Goal: Check status: Check status

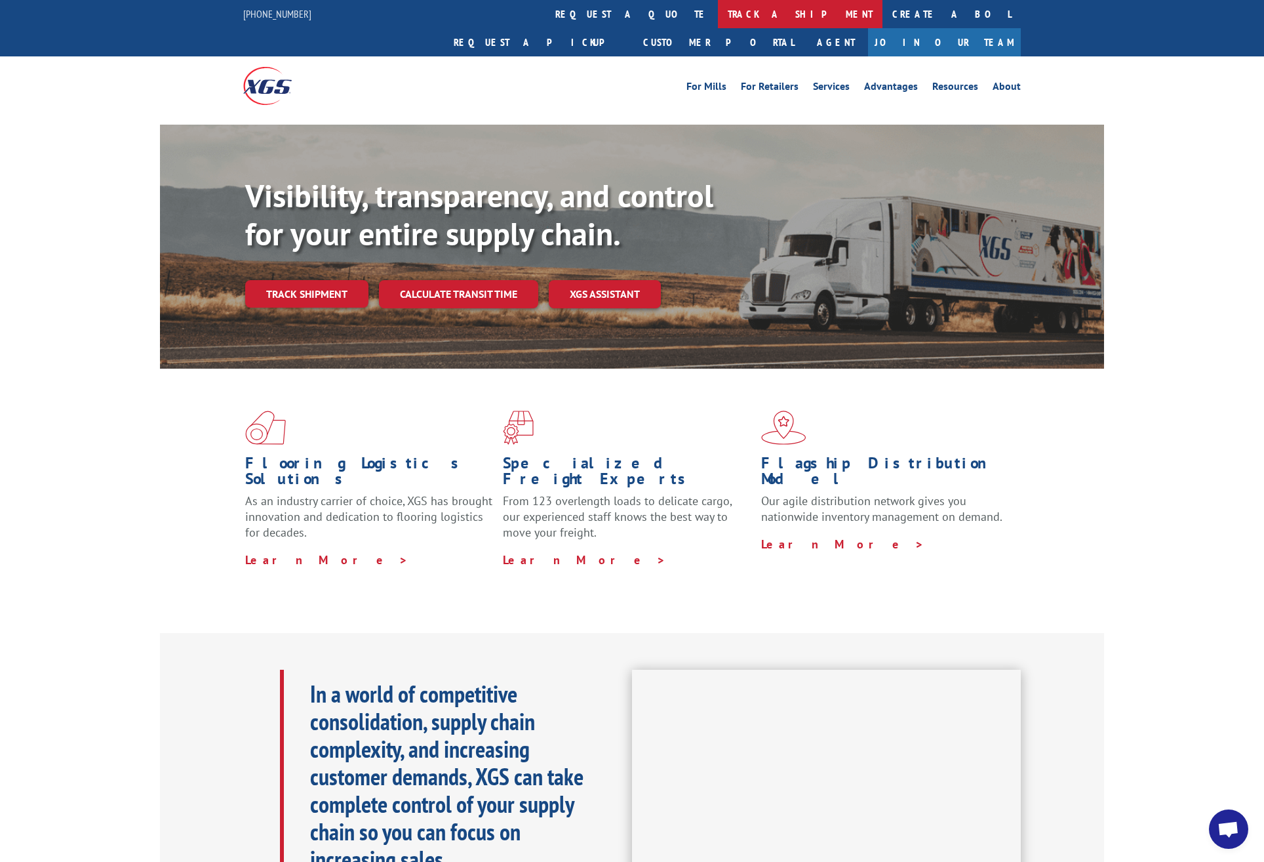
click at [718, 23] on link "track a shipment" at bounding box center [800, 14] width 165 height 28
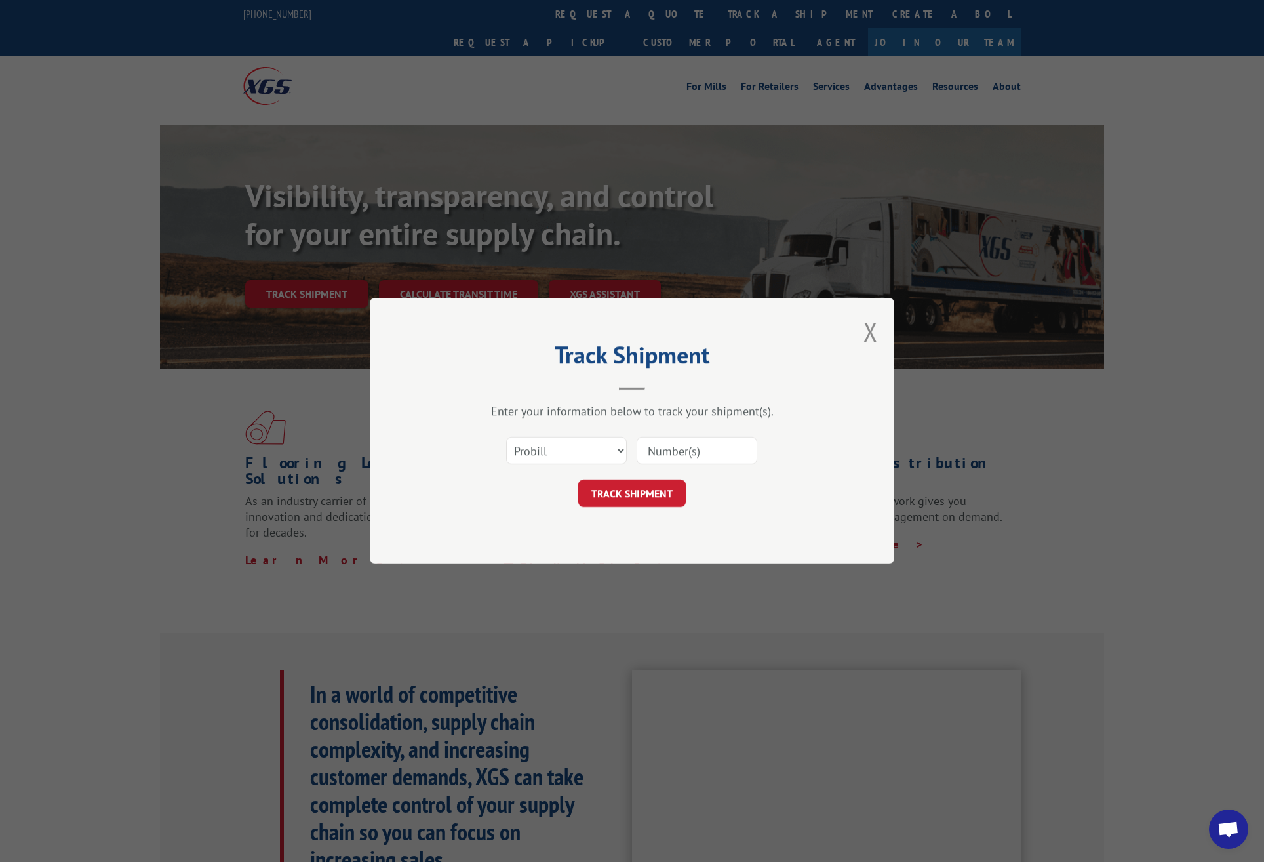
click at [681, 452] on input at bounding box center [697, 451] width 121 height 28
paste input "17499616"
type input "17499616"
click at [635, 494] on button "TRACK SHIPMENT" at bounding box center [632, 494] width 108 height 28
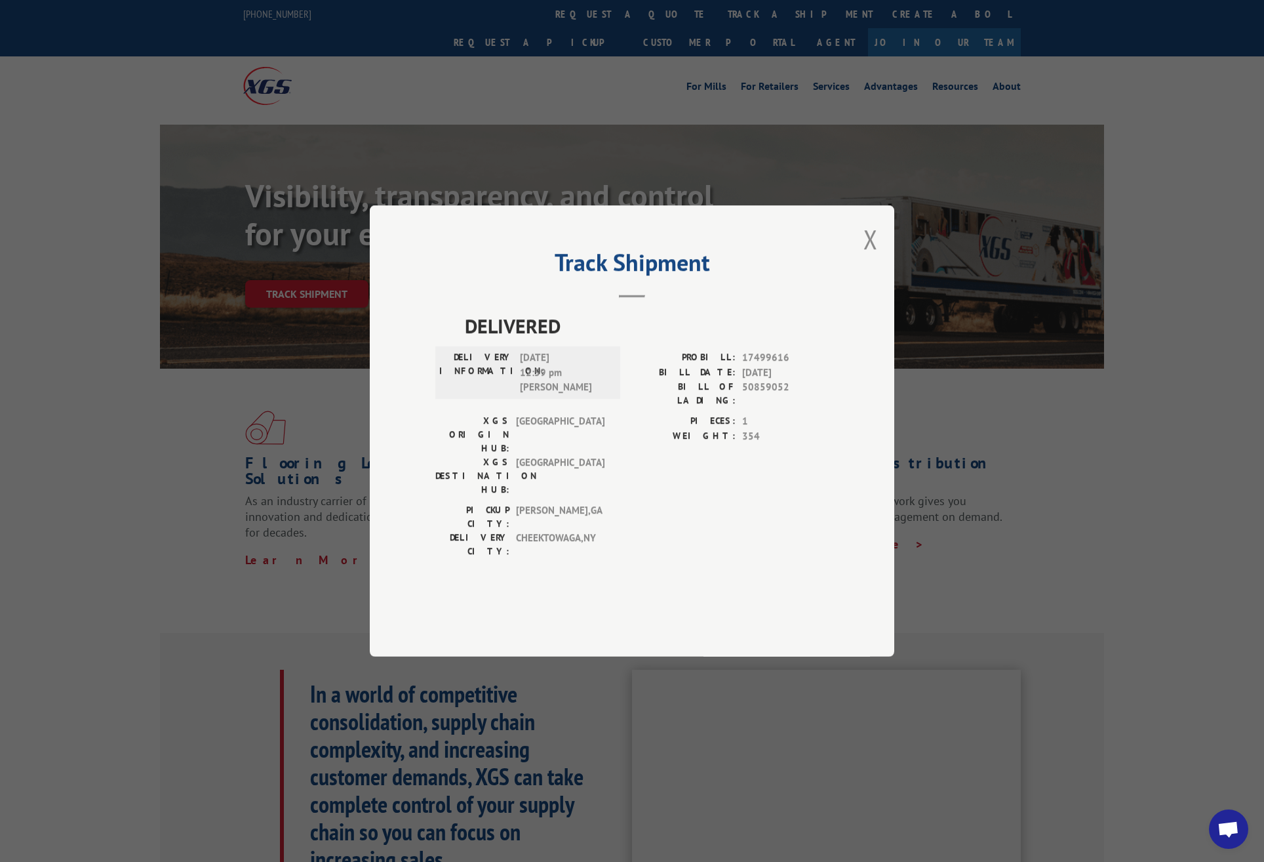
click at [673, 216] on div "Track Shipment DELIVERED DELIVERY INFORMATION: [DATE] 12:59 pm [PERSON_NAME] PR…" at bounding box center [632, 431] width 1264 height 862
click at [866, 256] on button "Close modal" at bounding box center [871, 239] width 14 height 35
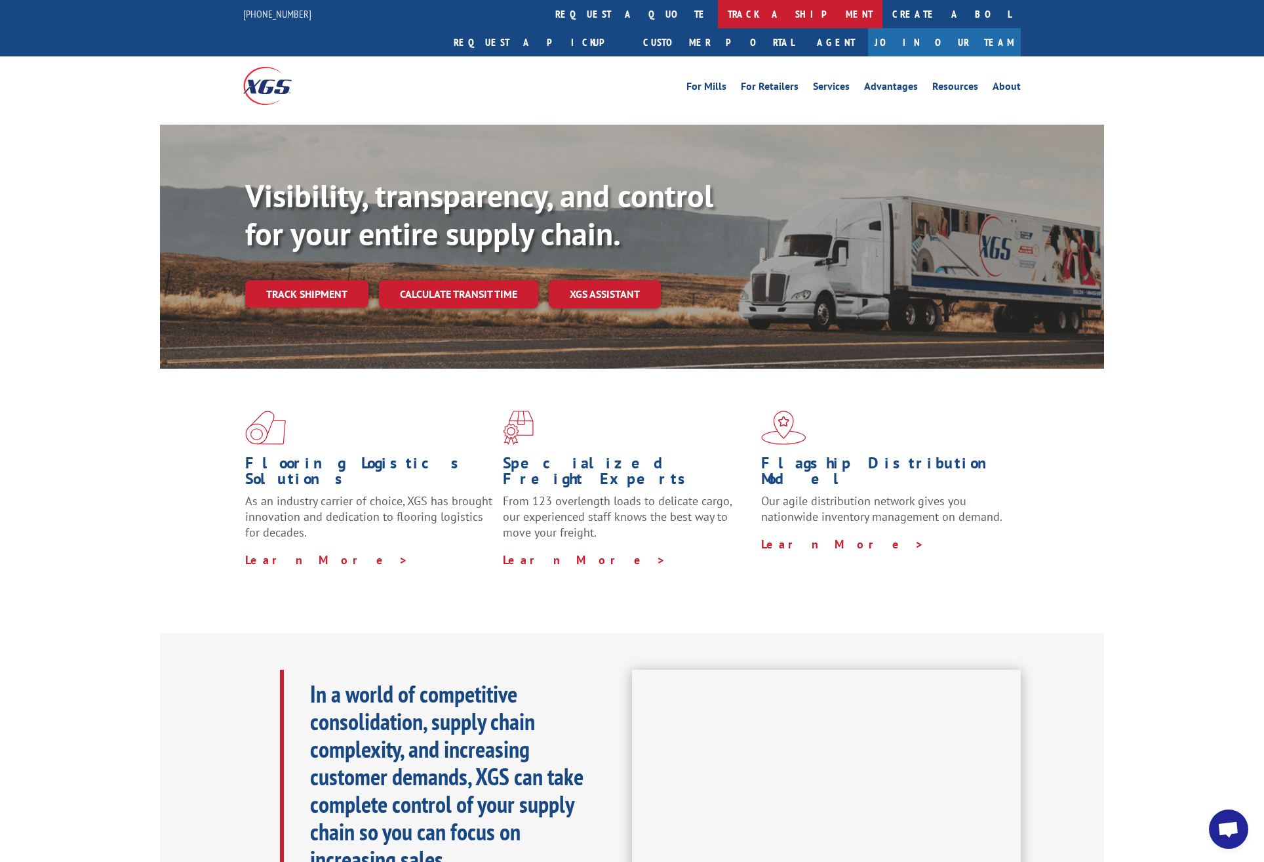
click at [718, 14] on link "track a shipment" at bounding box center [800, 14] width 165 height 28
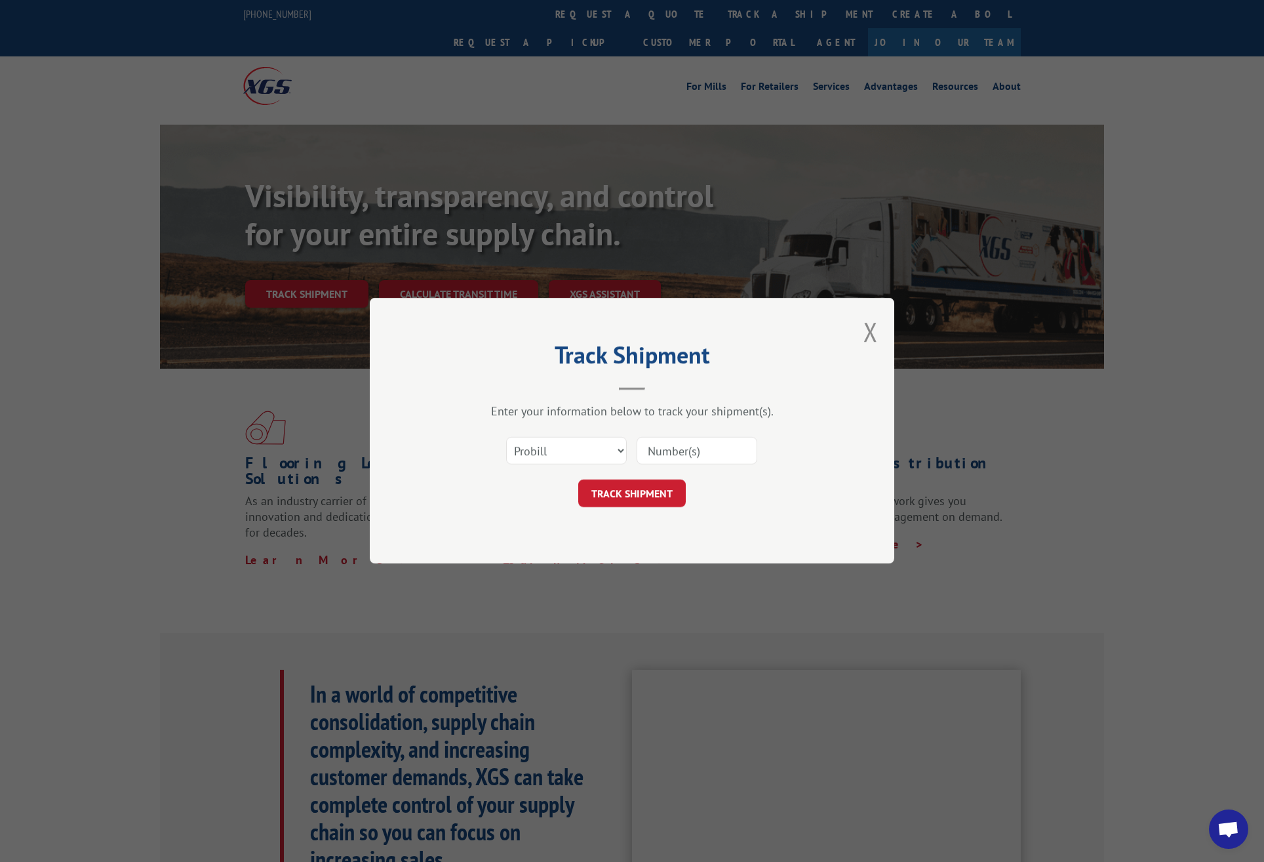
click at [695, 447] on input at bounding box center [697, 451] width 121 height 28
paste input "17499616"
type input "17499616"
click at [626, 494] on button "TRACK SHIPMENT" at bounding box center [632, 494] width 108 height 28
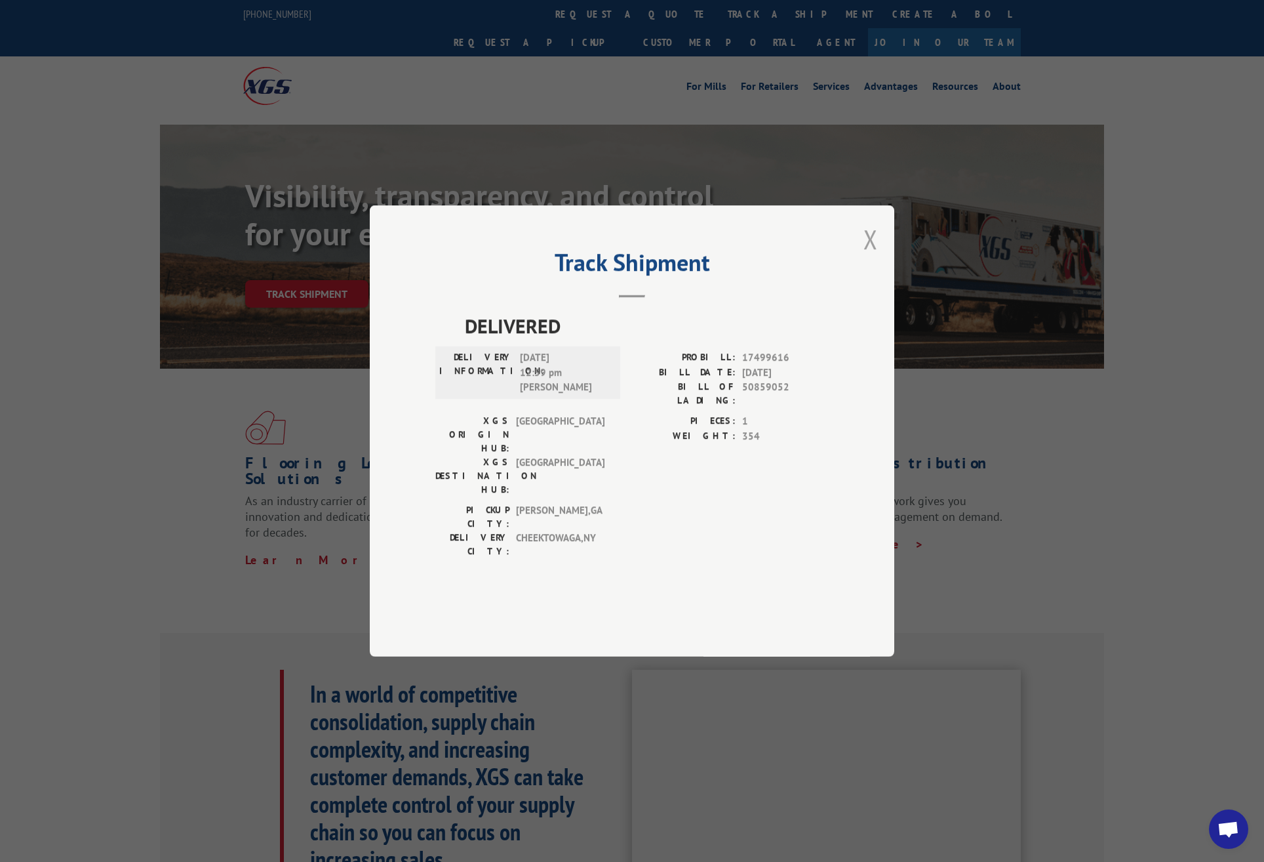
click at [868, 256] on button "Close modal" at bounding box center [871, 239] width 14 height 35
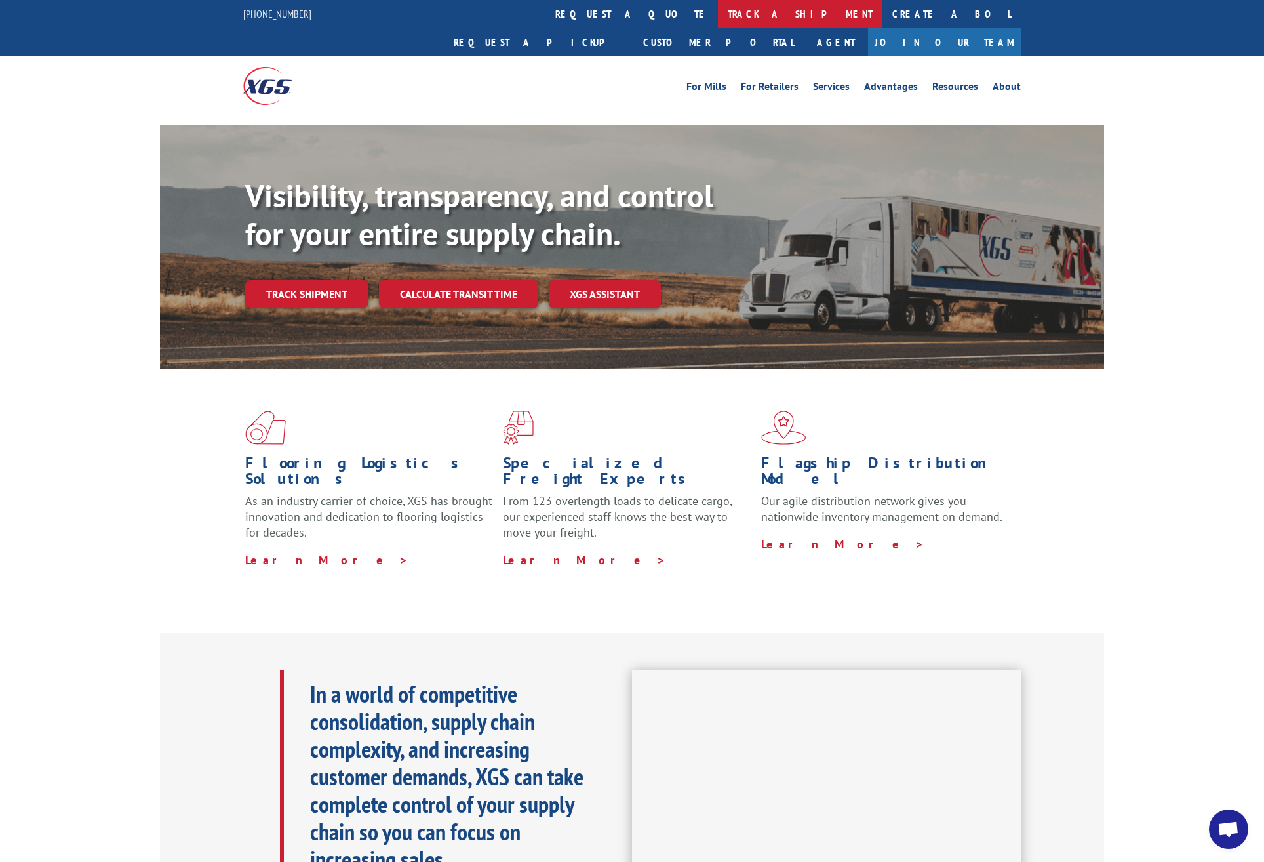
click at [718, 14] on link "track a shipment" at bounding box center [800, 14] width 165 height 28
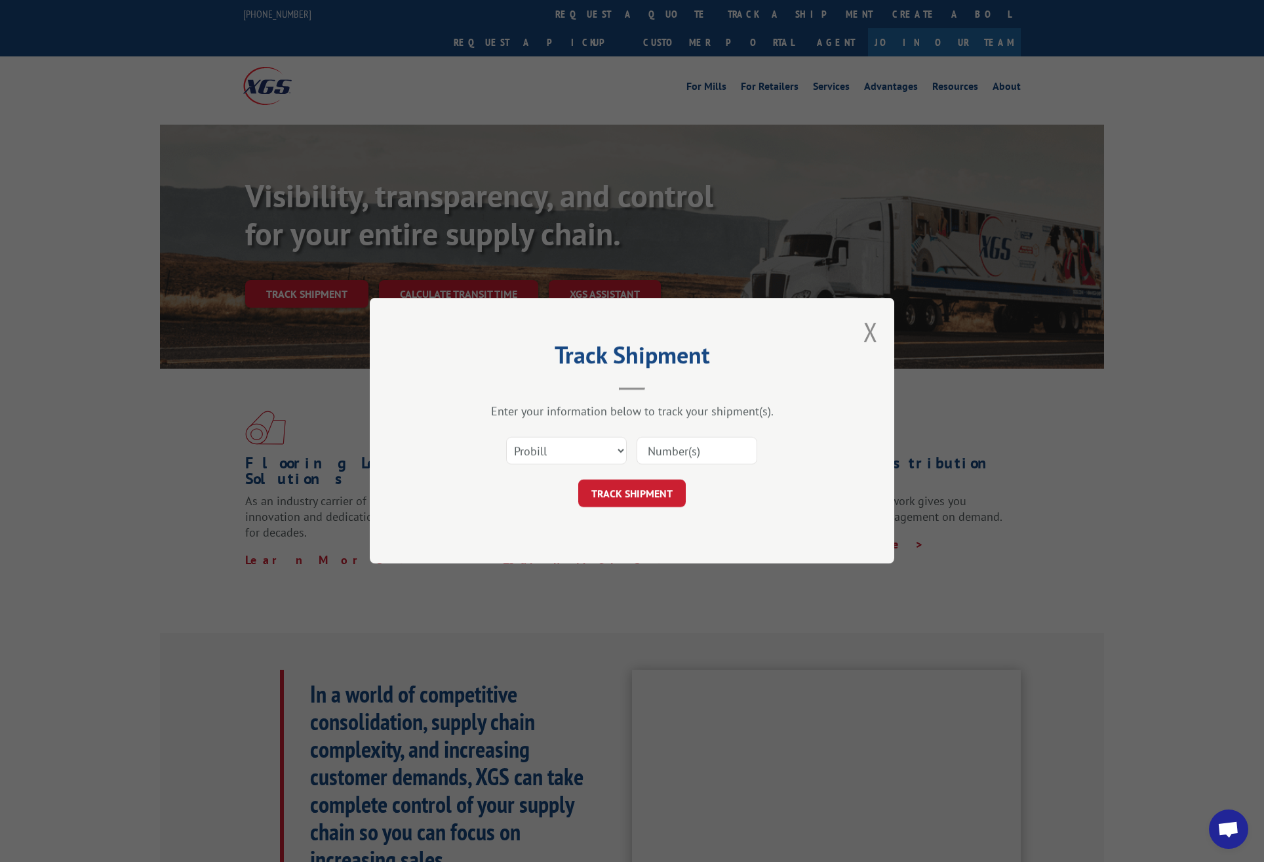
click at [669, 451] on input at bounding box center [697, 451] width 121 height 28
paste input "17496905"
type input "17496905"
click at [633, 492] on button "TRACK SHIPMENT" at bounding box center [632, 494] width 108 height 28
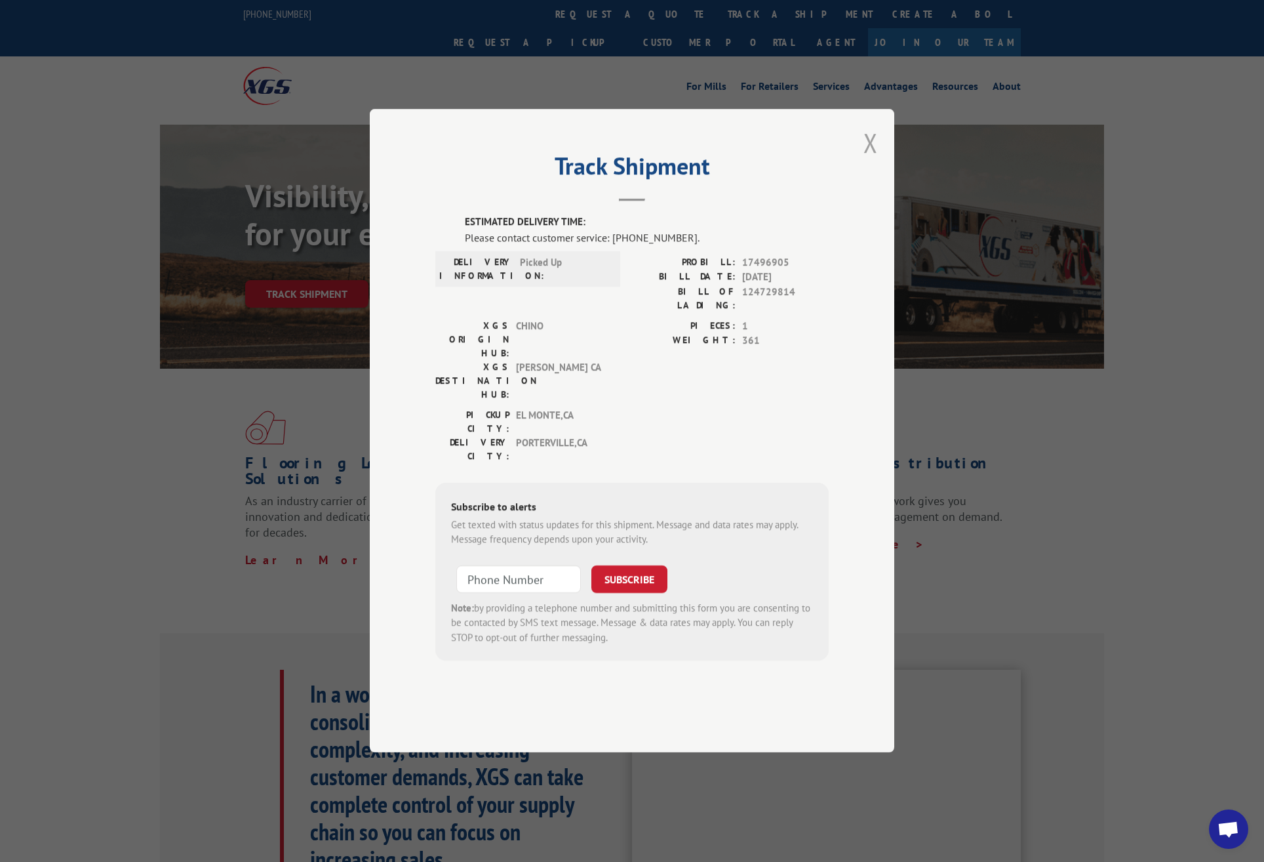
click at [875, 160] on button "Close modal" at bounding box center [871, 142] width 14 height 35
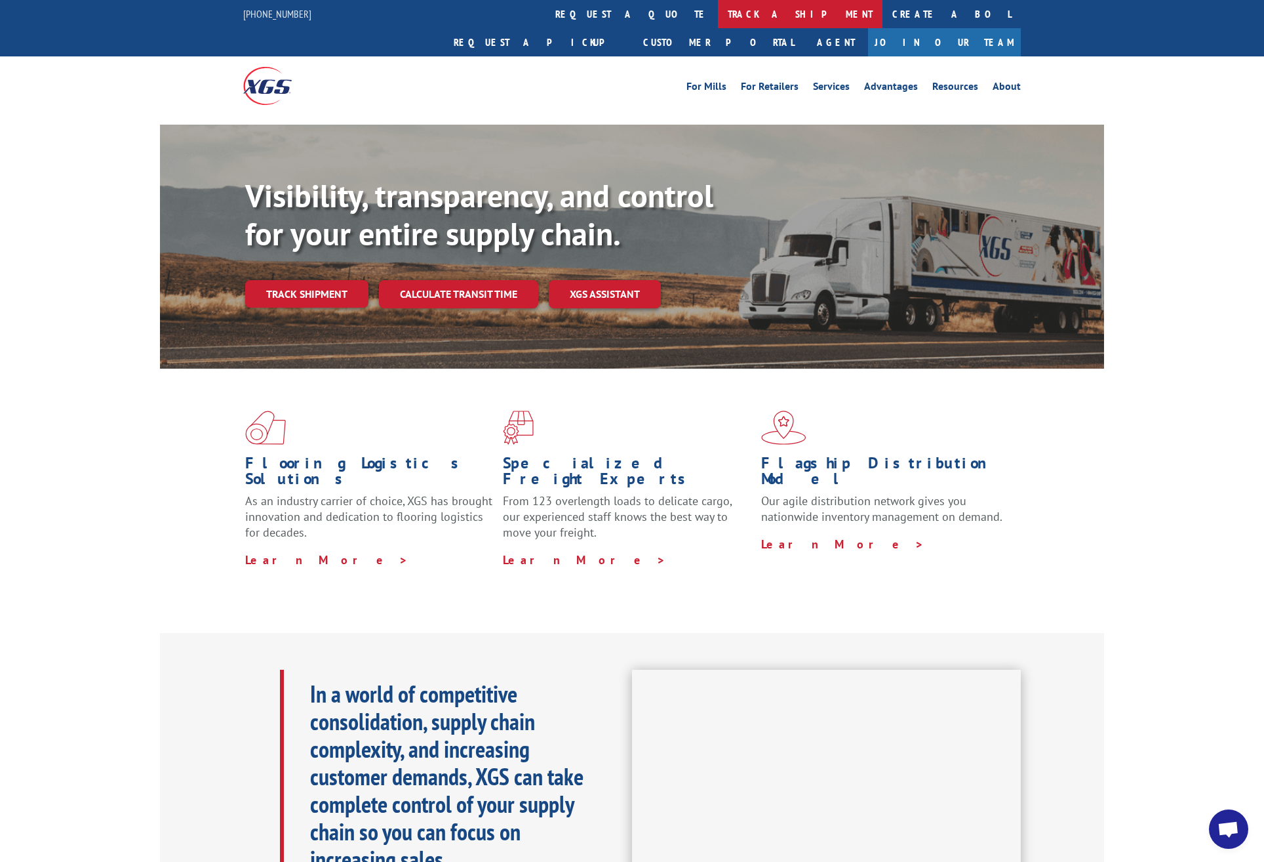
click at [718, 12] on link "track a shipment" at bounding box center [800, 14] width 165 height 28
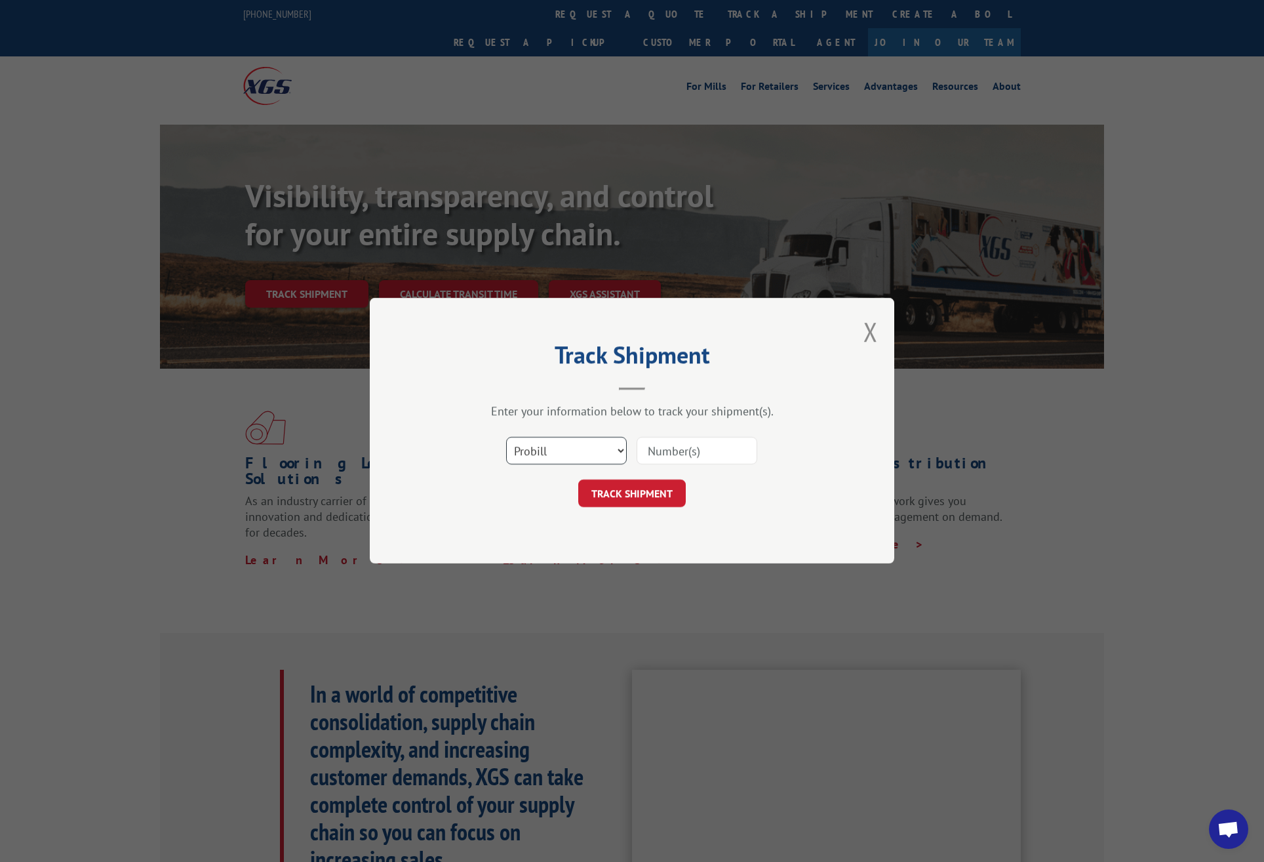
click at [582, 451] on select "Select category... Probill BOL PO" at bounding box center [566, 451] width 121 height 28
select select "bol"
click at [506, 437] on select "Select category... Probill BOL PO" at bounding box center [566, 451] width 121 height 28
click at [687, 462] on input at bounding box center [697, 451] width 121 height 28
paste input "124787325"
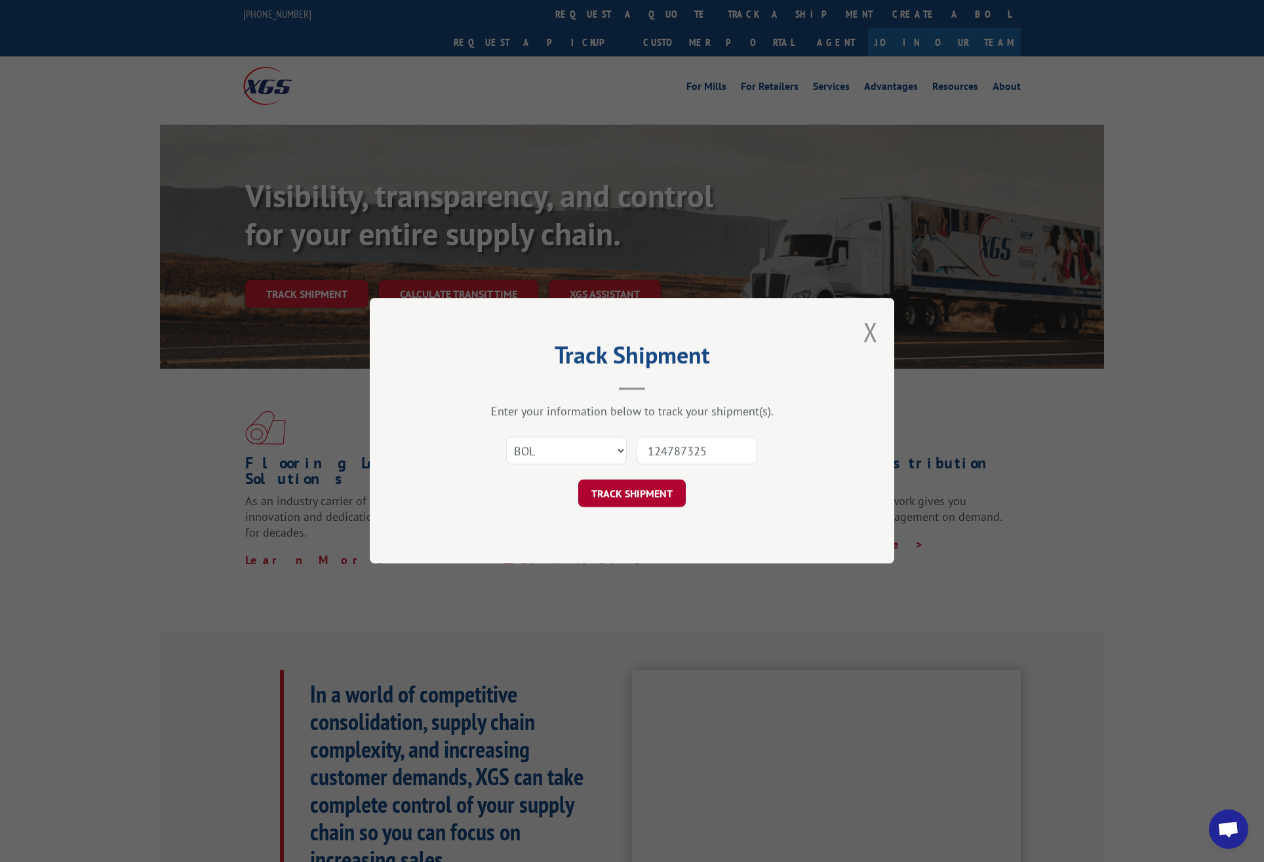
type input "124787325"
click at [649, 502] on button "TRACK SHIPMENT" at bounding box center [632, 494] width 108 height 28
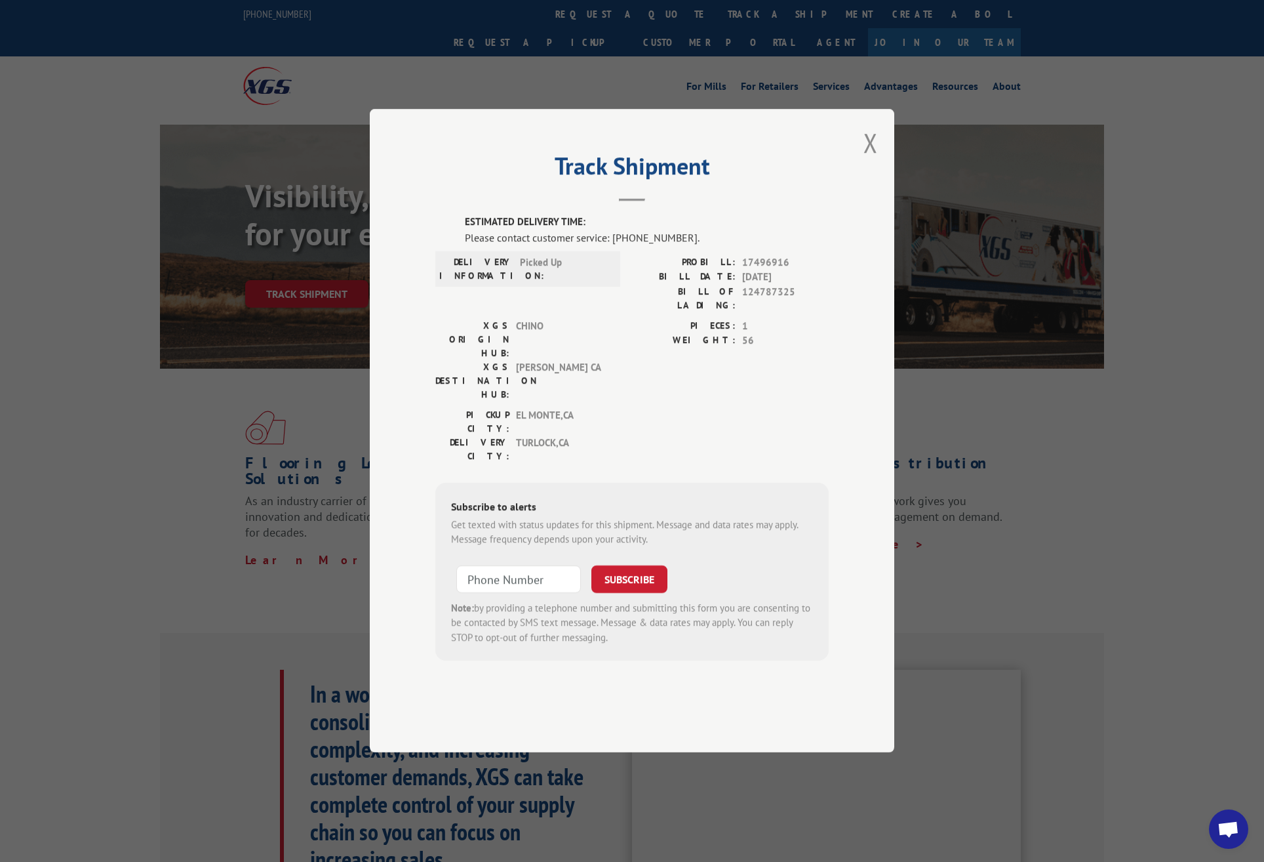
click at [773, 270] on span "17496916" at bounding box center [785, 262] width 87 height 15
copy span "17496916"
click at [874, 160] on button "Close modal" at bounding box center [871, 142] width 14 height 35
